Goal: Task Accomplishment & Management: Manage account settings

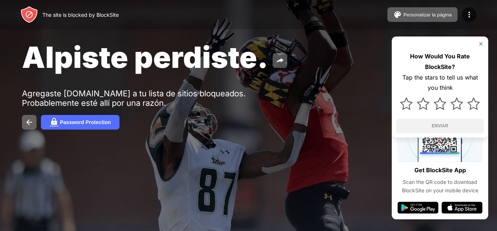
click at [274, 109] on div "Alpiste perdiste. Agregaste youtube.com a tu lista de sitios bloqueados. Probab…" at bounding box center [248, 84] width 497 height 169
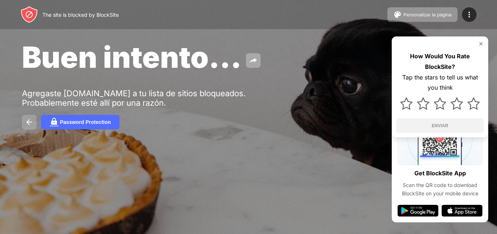
click at [27, 122] on img at bounding box center [29, 122] width 9 height 9
